Goal: Transaction & Acquisition: Purchase product/service

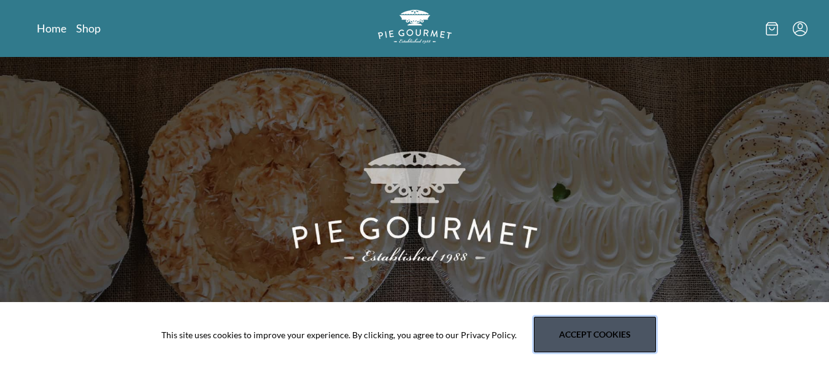
click at [629, 335] on button "Accept cookies" at bounding box center [595, 335] width 122 height 36
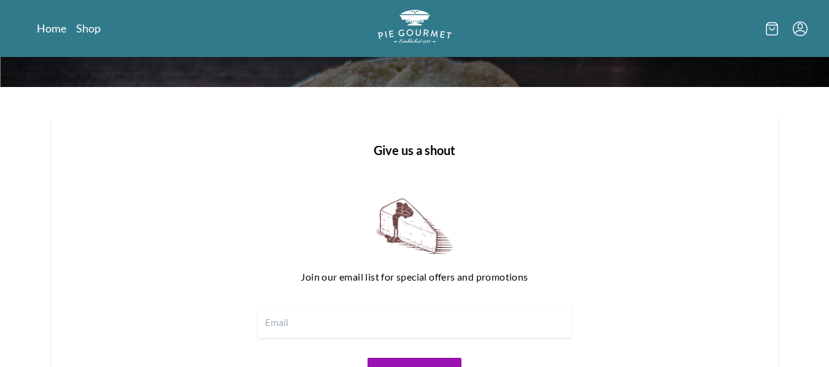
scroll to position [1437, 0]
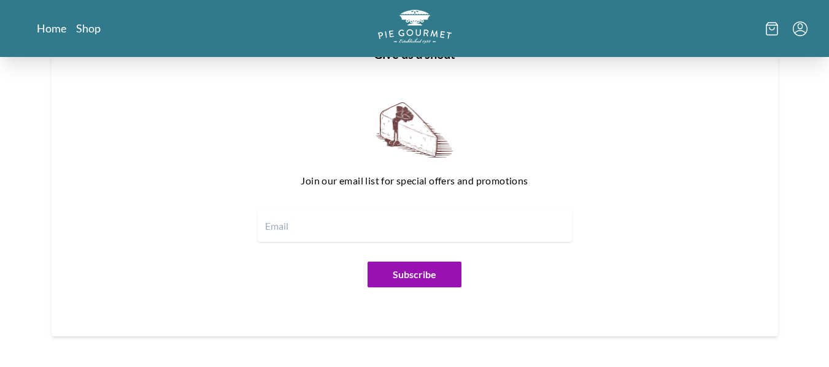
click at [348, 224] on input "email" at bounding box center [415, 226] width 314 height 32
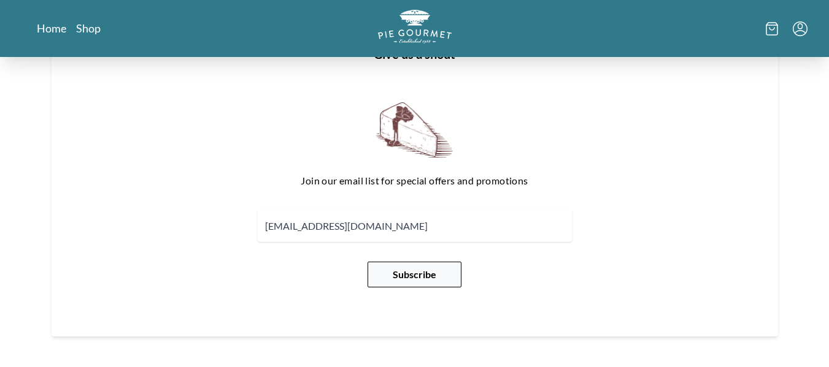
type input "[EMAIL_ADDRESS][DOMAIN_NAME]"
click at [407, 269] on button "Subscribe" at bounding box center [414, 275] width 94 height 26
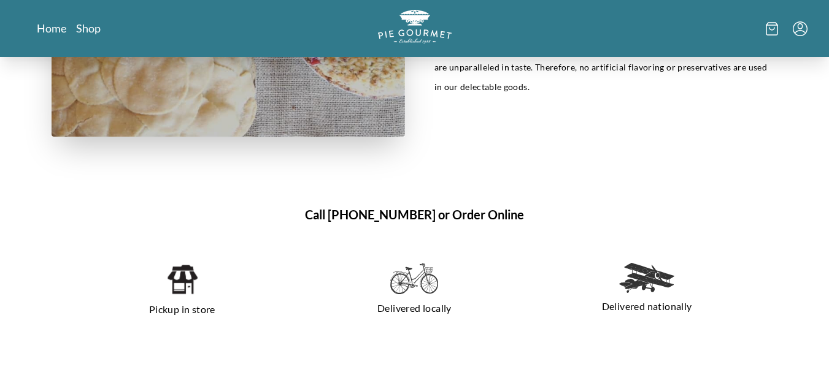
scroll to position [695, 0]
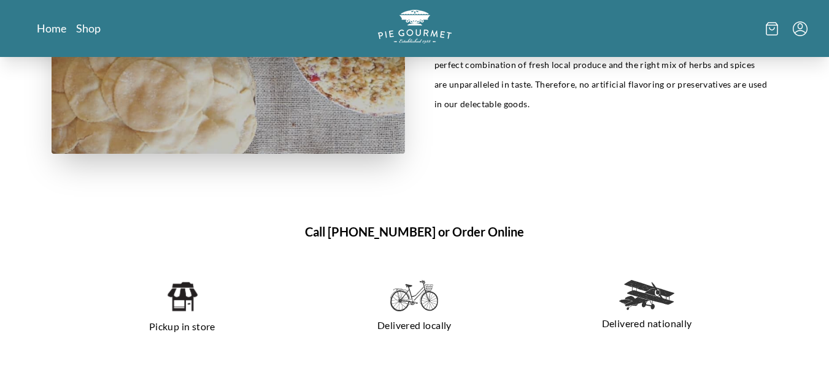
click at [188, 305] on img at bounding box center [181, 296] width 31 height 33
drag, startPoint x: 188, startPoint y: 322, endPoint x: 182, endPoint y: 298, distance: 24.7
click at [183, 302] on div "Pickup in store" at bounding box center [182, 308] width 223 height 76
click at [182, 298] on img at bounding box center [181, 296] width 31 height 33
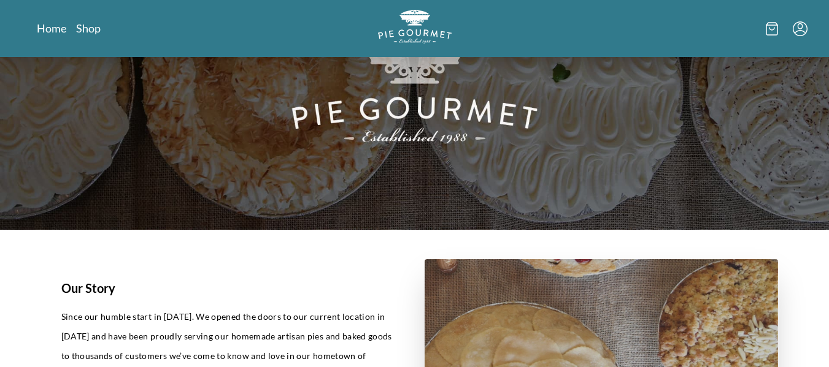
scroll to position [0, 0]
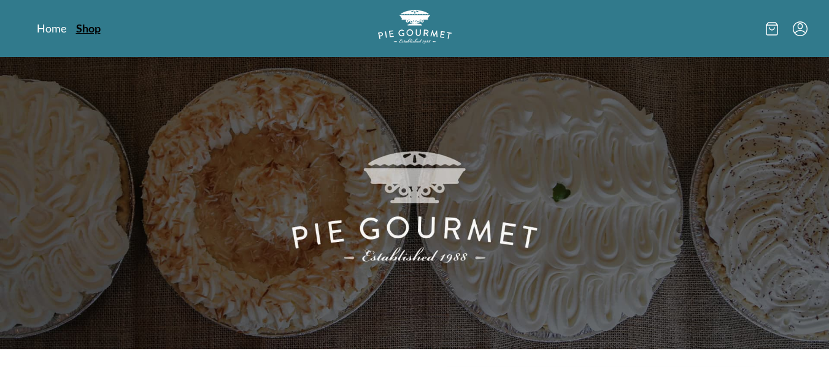
click at [93, 29] on link "Shop" at bounding box center [88, 28] width 25 height 15
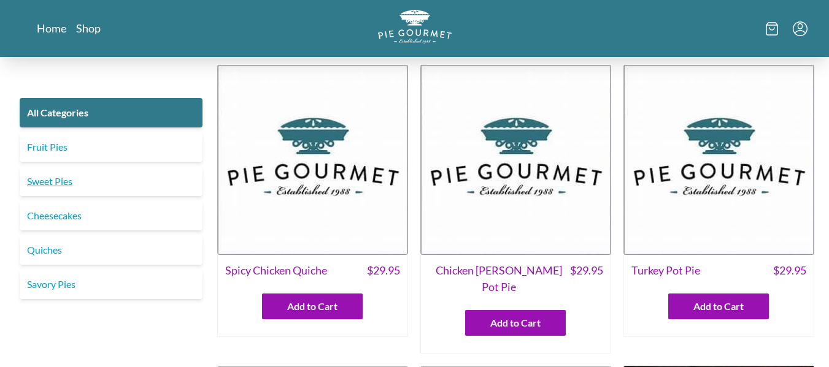
click at [44, 179] on link "Sweet Pies" at bounding box center [111, 181] width 183 height 29
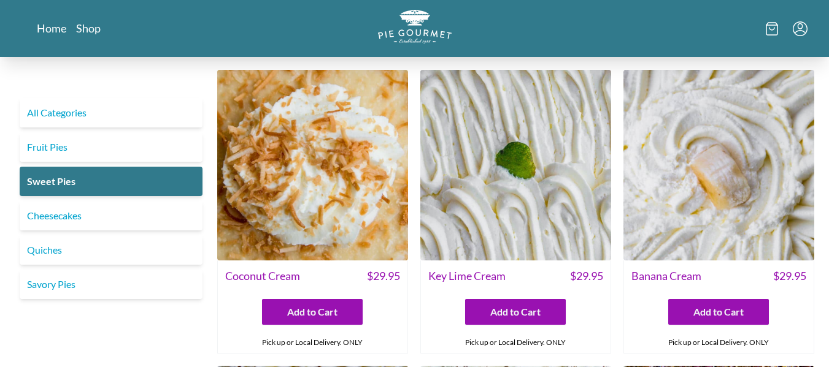
scroll to position [6, 0]
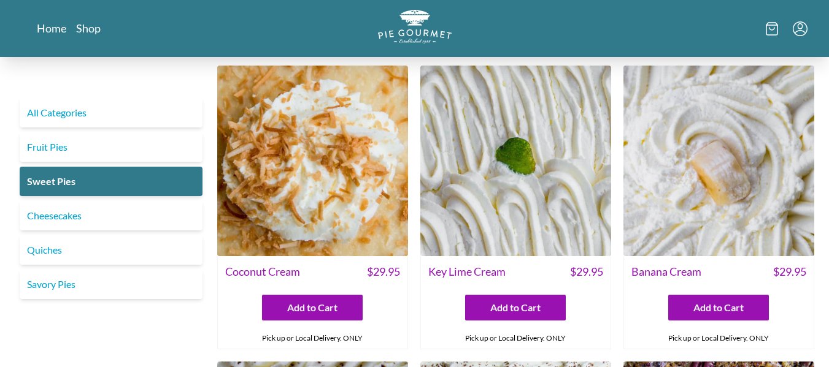
click at [372, 139] on img at bounding box center [312, 161] width 191 height 191
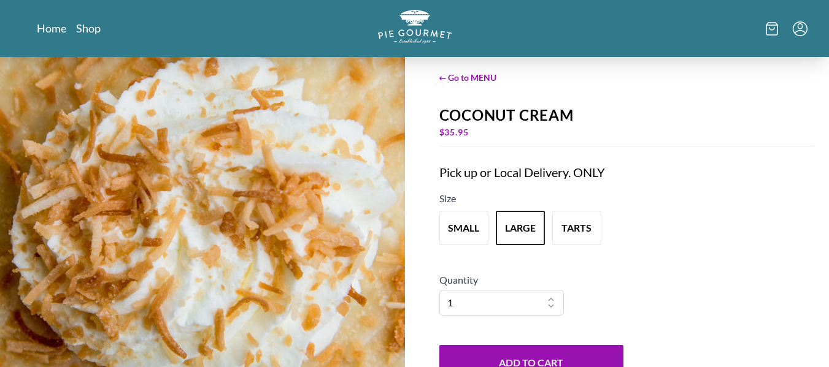
scroll to position [22, 0]
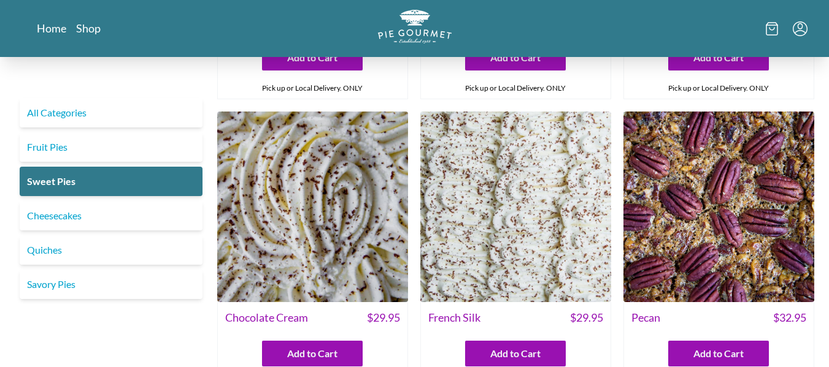
scroll to position [265, 0]
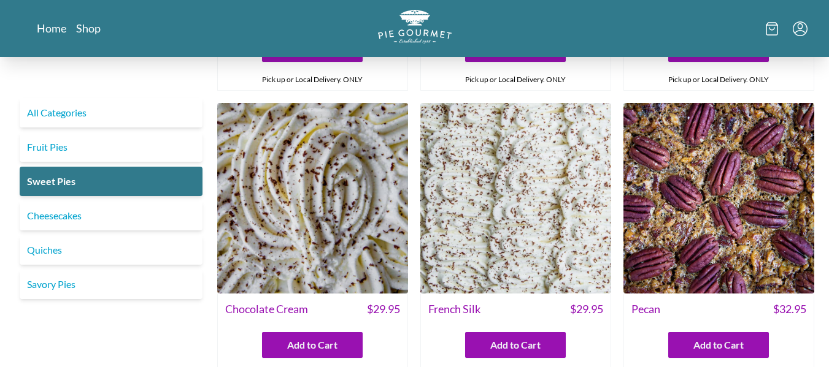
click at [326, 220] on img at bounding box center [312, 198] width 191 height 191
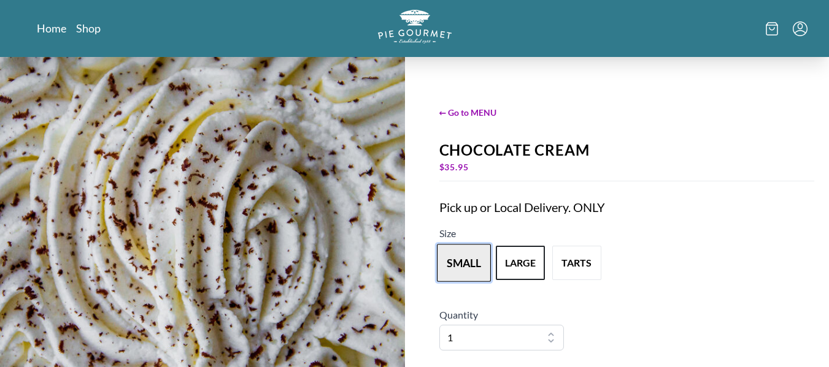
click at [460, 259] on button "small" at bounding box center [464, 263] width 54 height 38
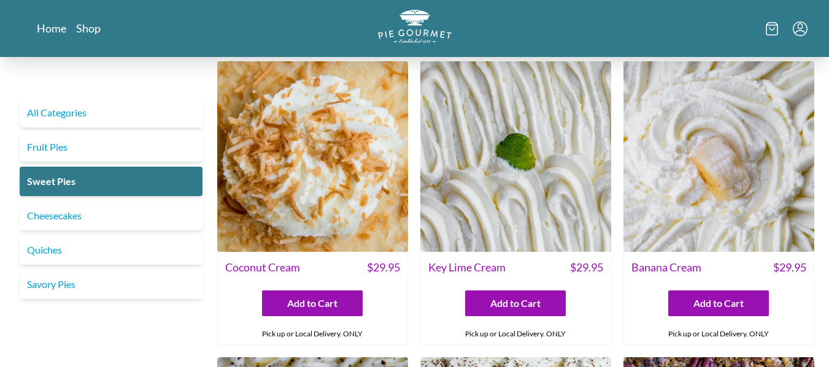
scroll to position [26, 0]
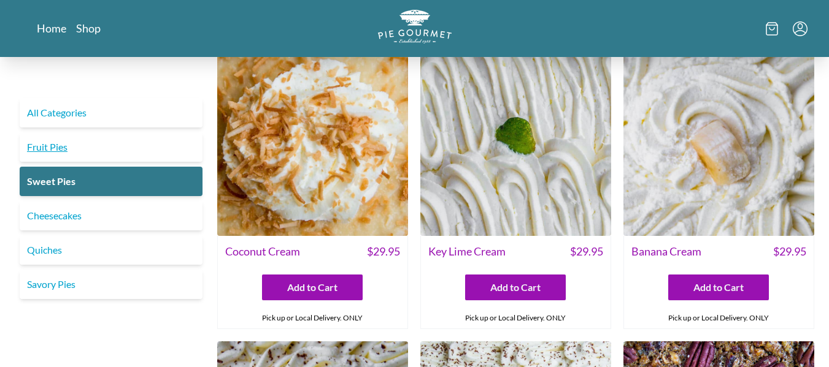
click at [52, 152] on link "Fruit Pies" at bounding box center [111, 146] width 183 height 29
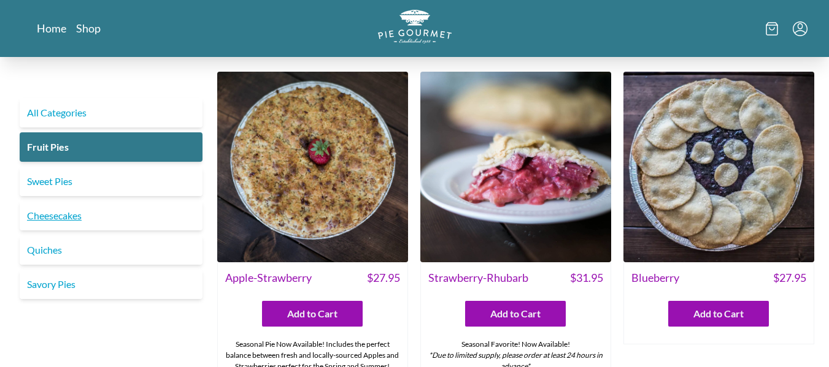
click at [53, 215] on link "Cheesecakes" at bounding box center [111, 215] width 183 height 29
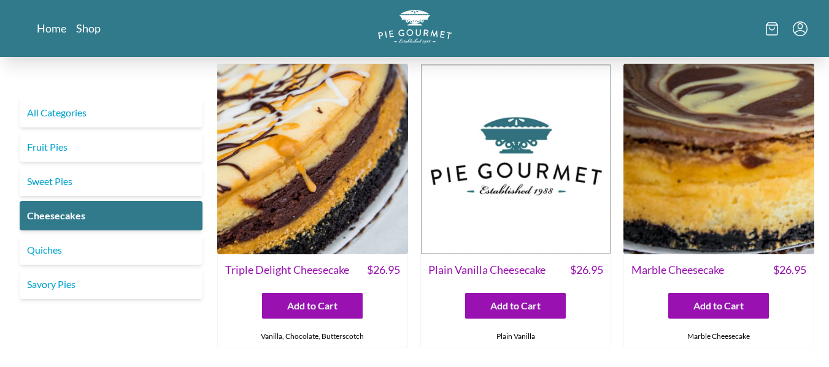
scroll to position [6, 0]
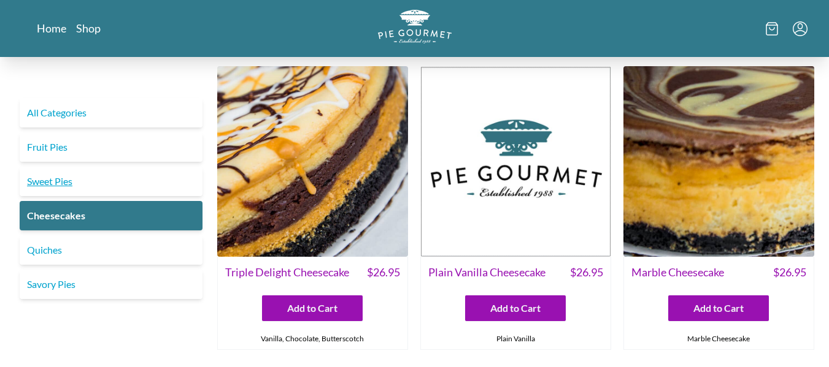
click at [61, 180] on link "Sweet Pies" at bounding box center [111, 181] width 183 height 29
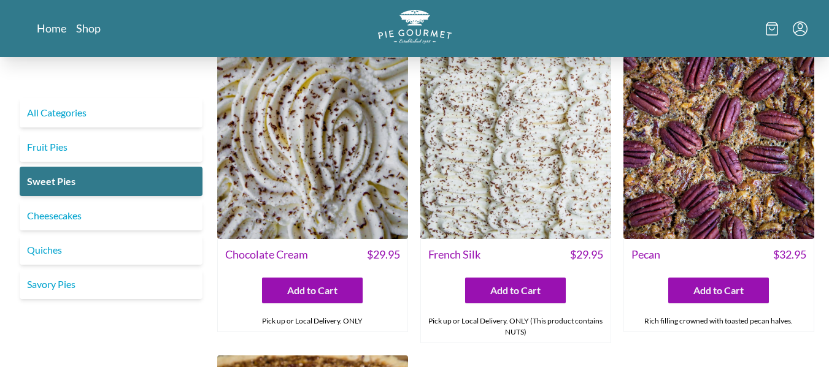
scroll to position [261, 0]
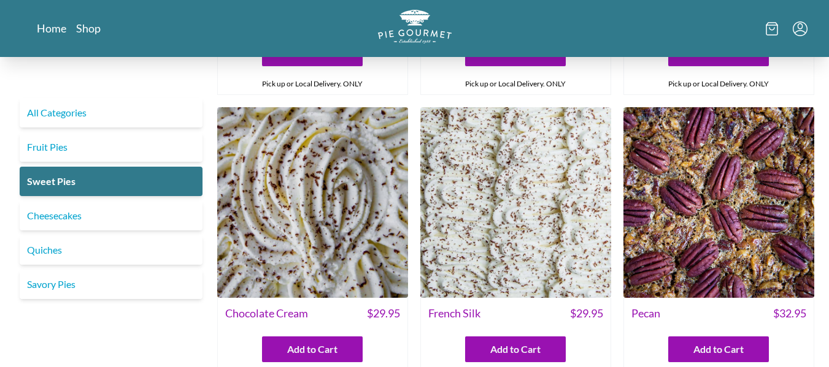
click at [504, 183] on img at bounding box center [515, 202] width 191 height 191
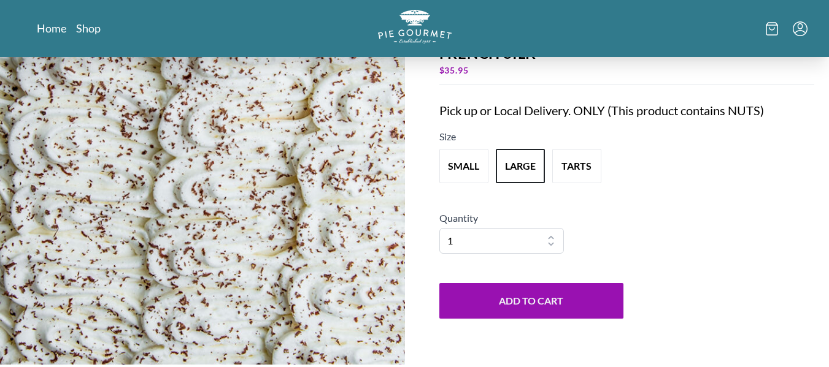
scroll to position [100, 0]
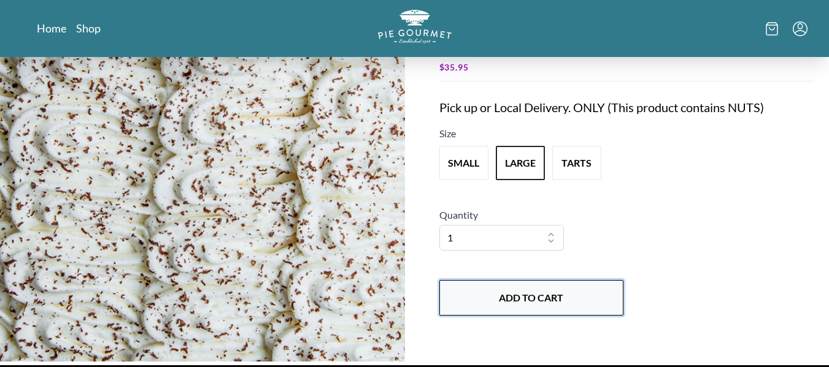
click at [564, 307] on button "Add to Cart" at bounding box center [531, 298] width 184 height 36
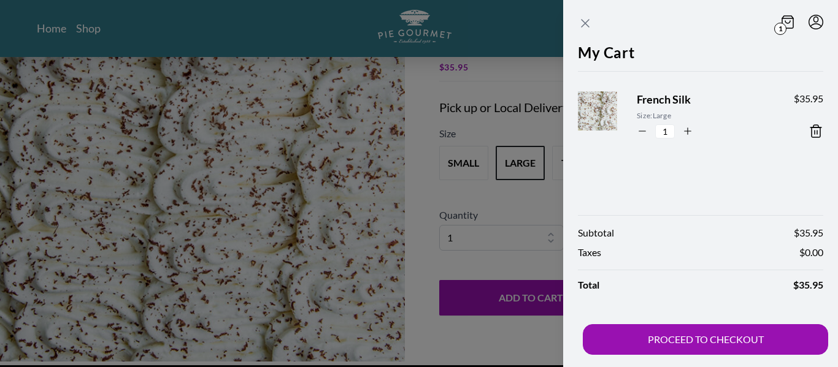
click at [584, 21] on icon "Close panel" at bounding box center [585, 23] width 15 height 15
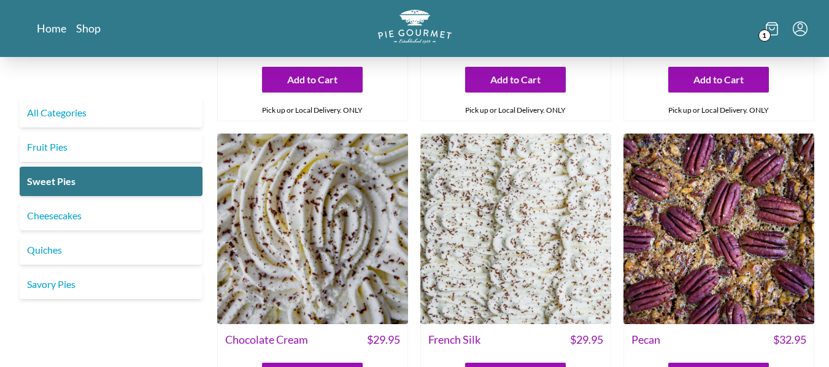
scroll to position [232, 0]
